Goal: Find specific page/section: Find specific page/section

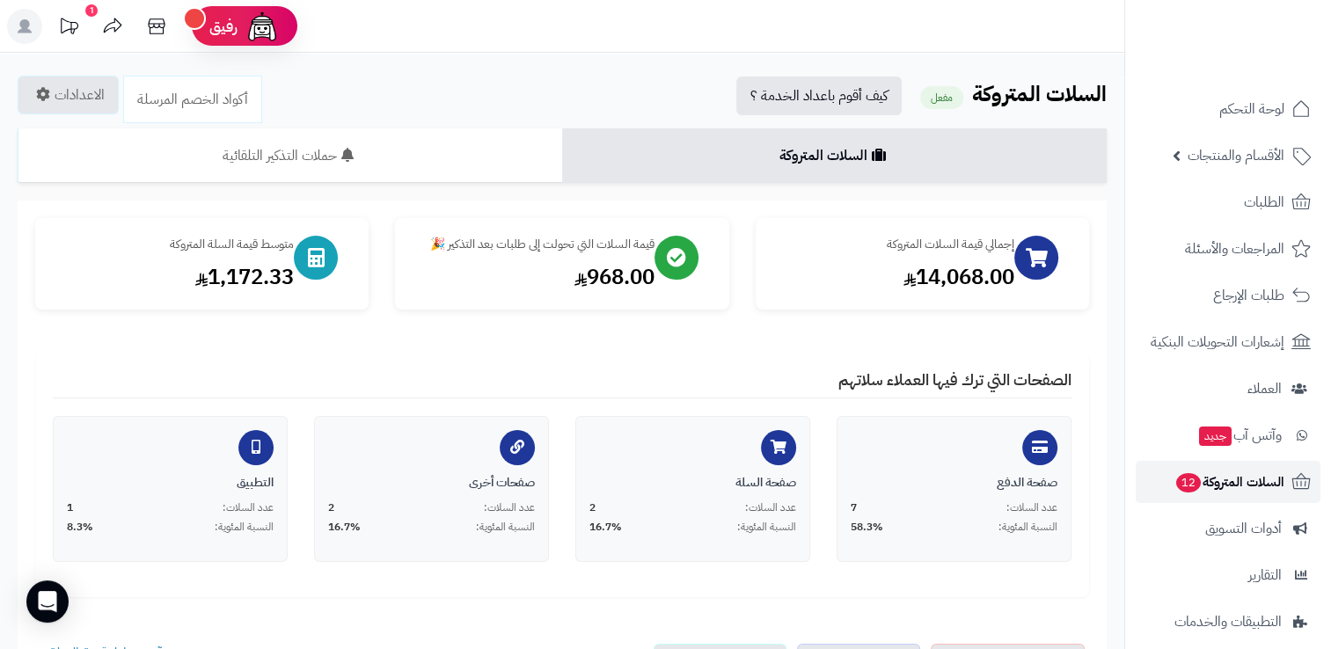
click at [1180, 473] on span "12" at bounding box center [1188, 482] width 26 height 20
